Goal: Transaction & Acquisition: Purchase product/service

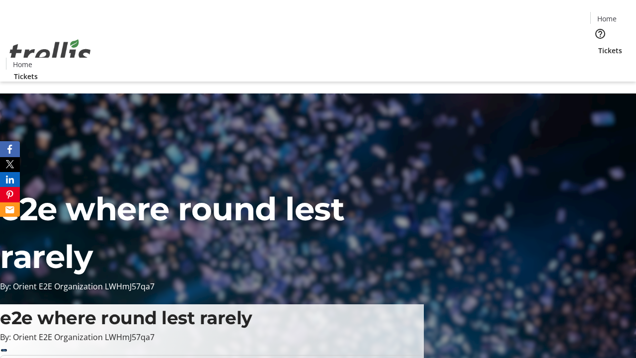
click at [598, 45] on span "Tickets" at bounding box center [610, 50] width 24 height 10
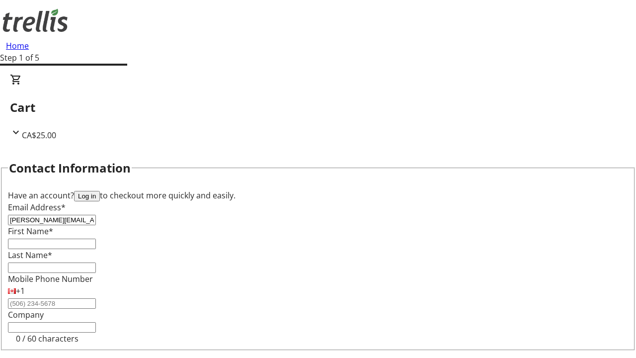
type input "[PERSON_NAME][EMAIL_ADDRESS][PERSON_NAME][DOMAIN_NAME]"
type input "[PERSON_NAME]"
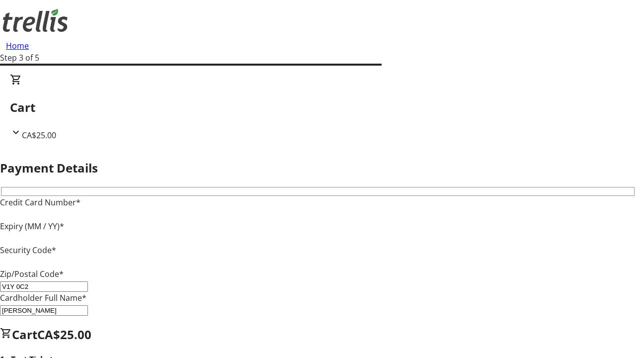
type input "V1Y 0C2"
